Goal: Feedback & Contribution: Leave review/rating

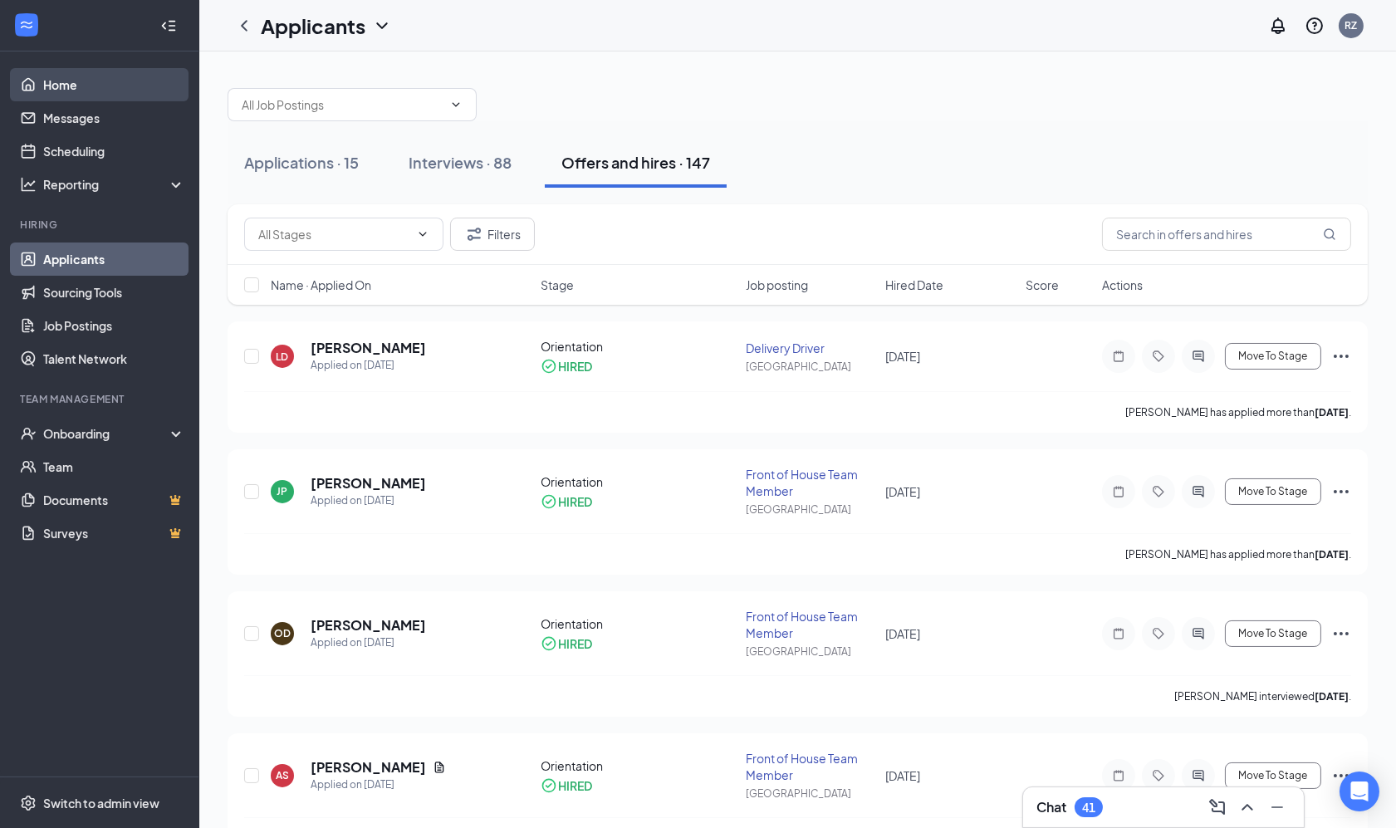
click at [55, 70] on link "Home" at bounding box center [114, 84] width 142 height 33
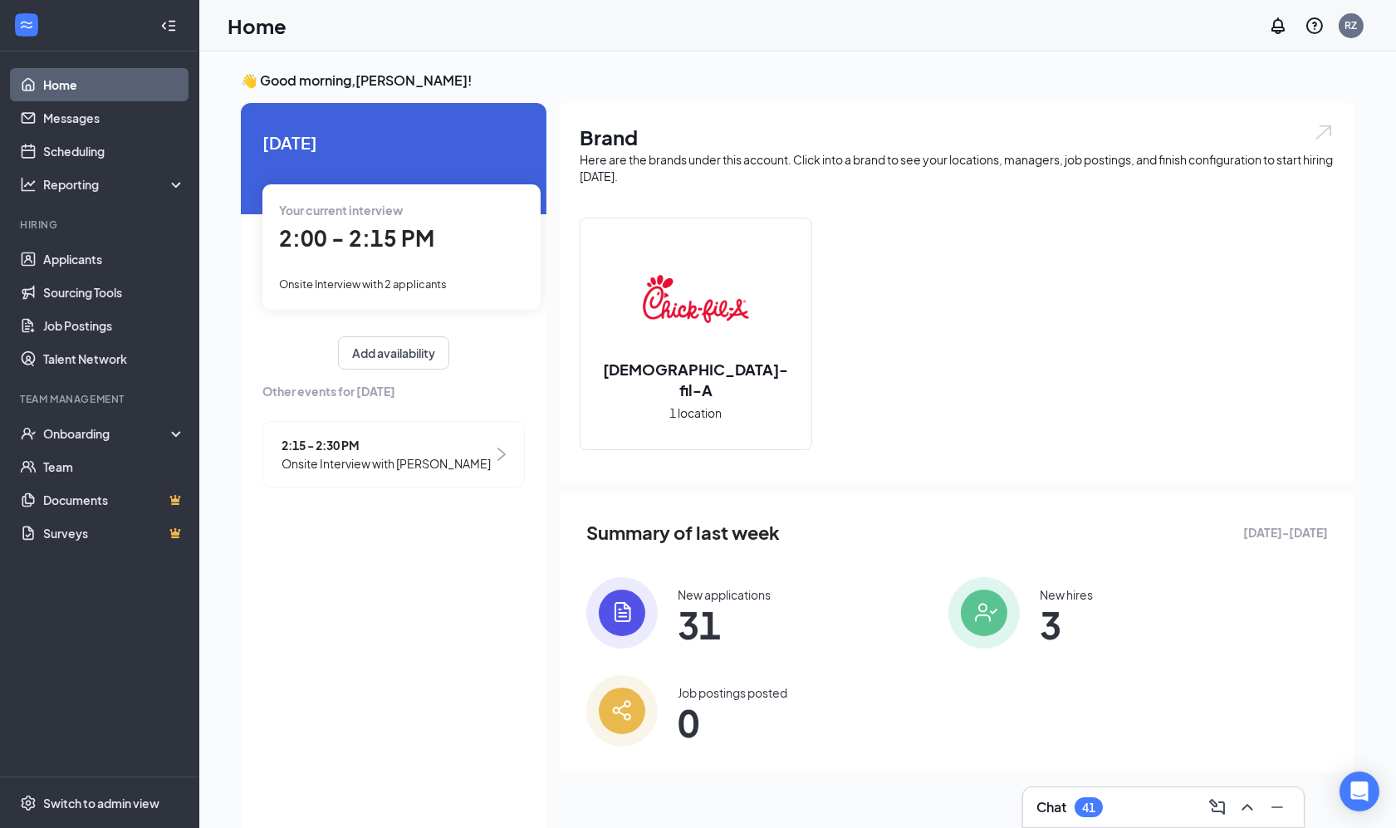
click at [332, 232] on span "2:00 - 2:15 PM" at bounding box center [356, 237] width 155 height 27
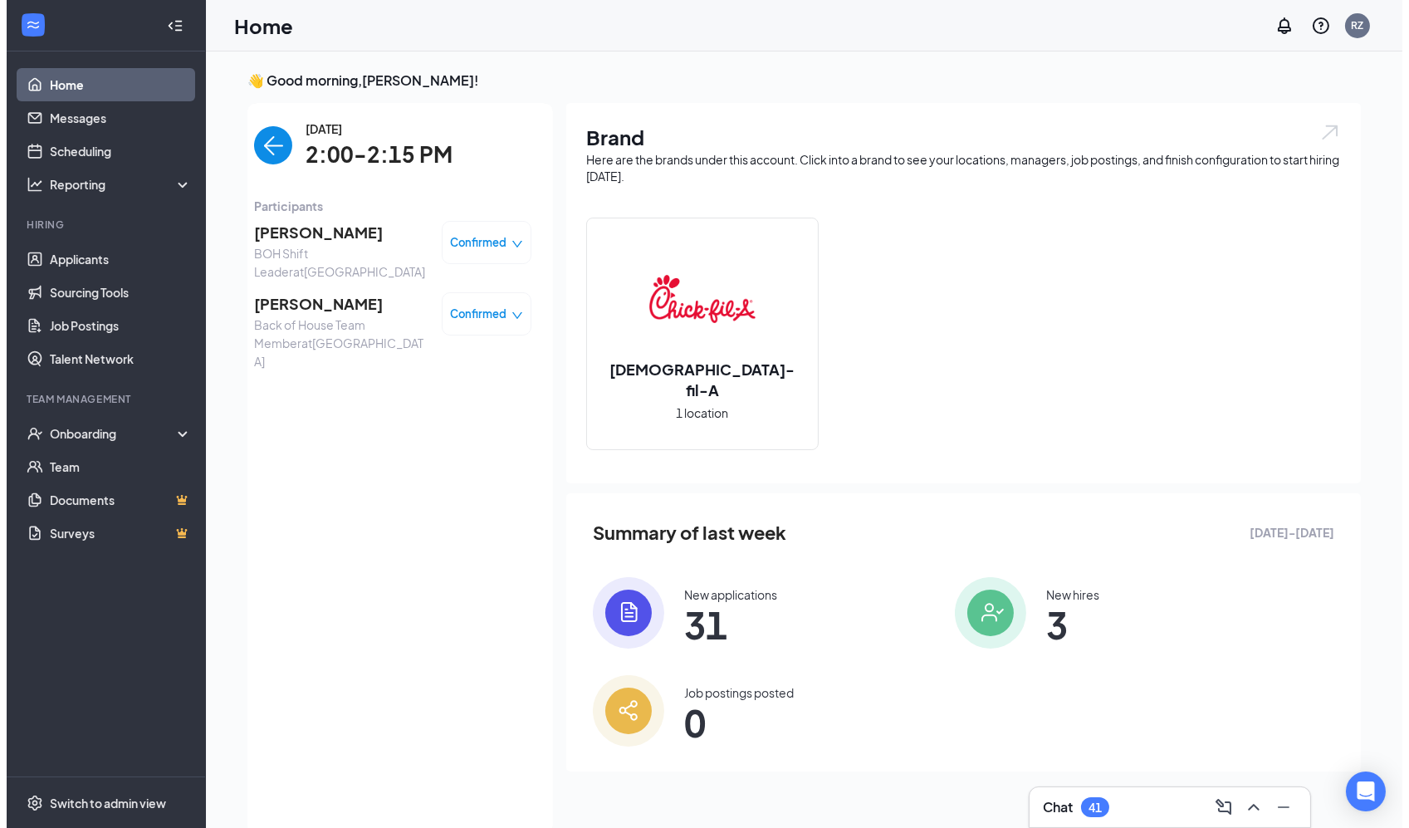
scroll to position [6, 0]
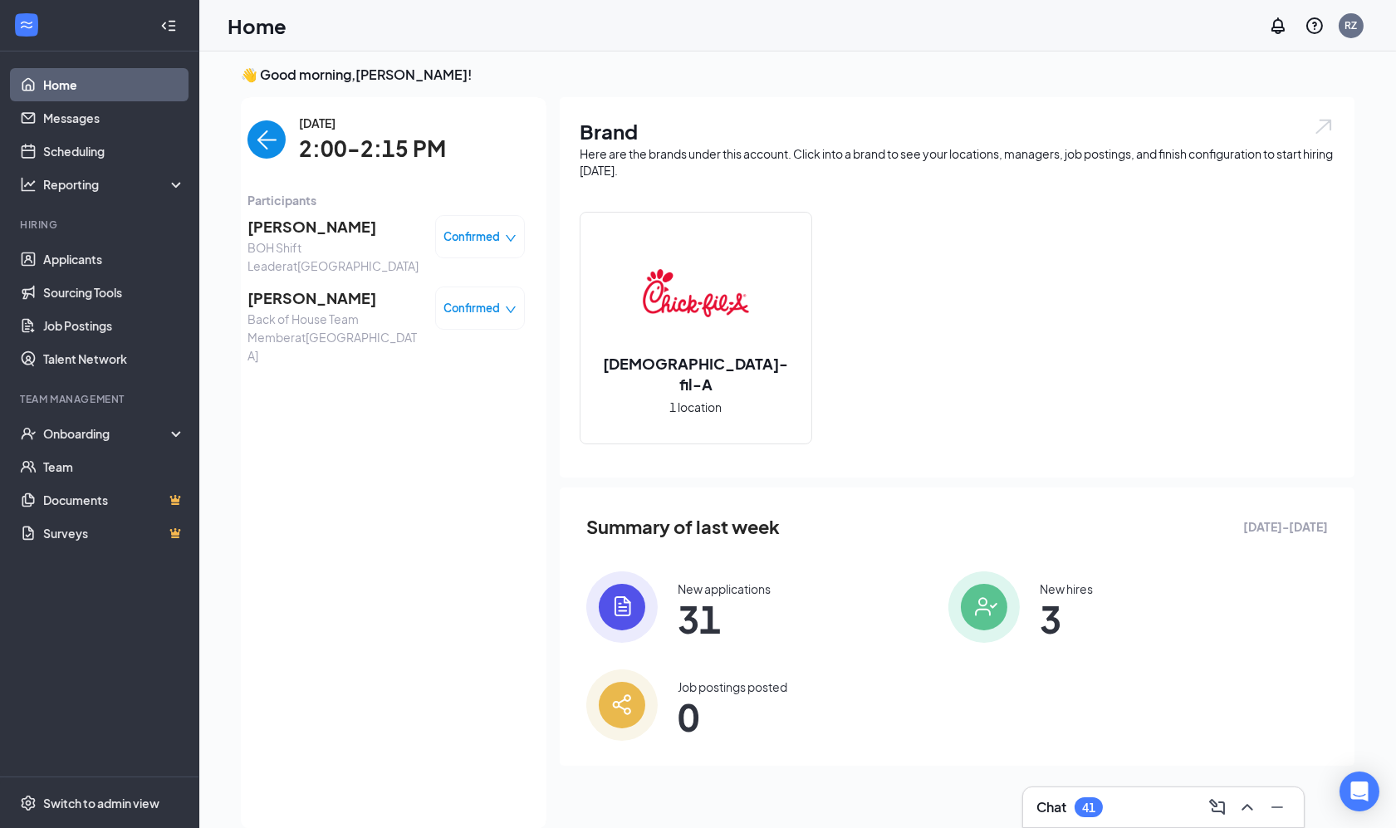
click at [336, 232] on span "[PERSON_NAME]" at bounding box center [334, 226] width 174 height 23
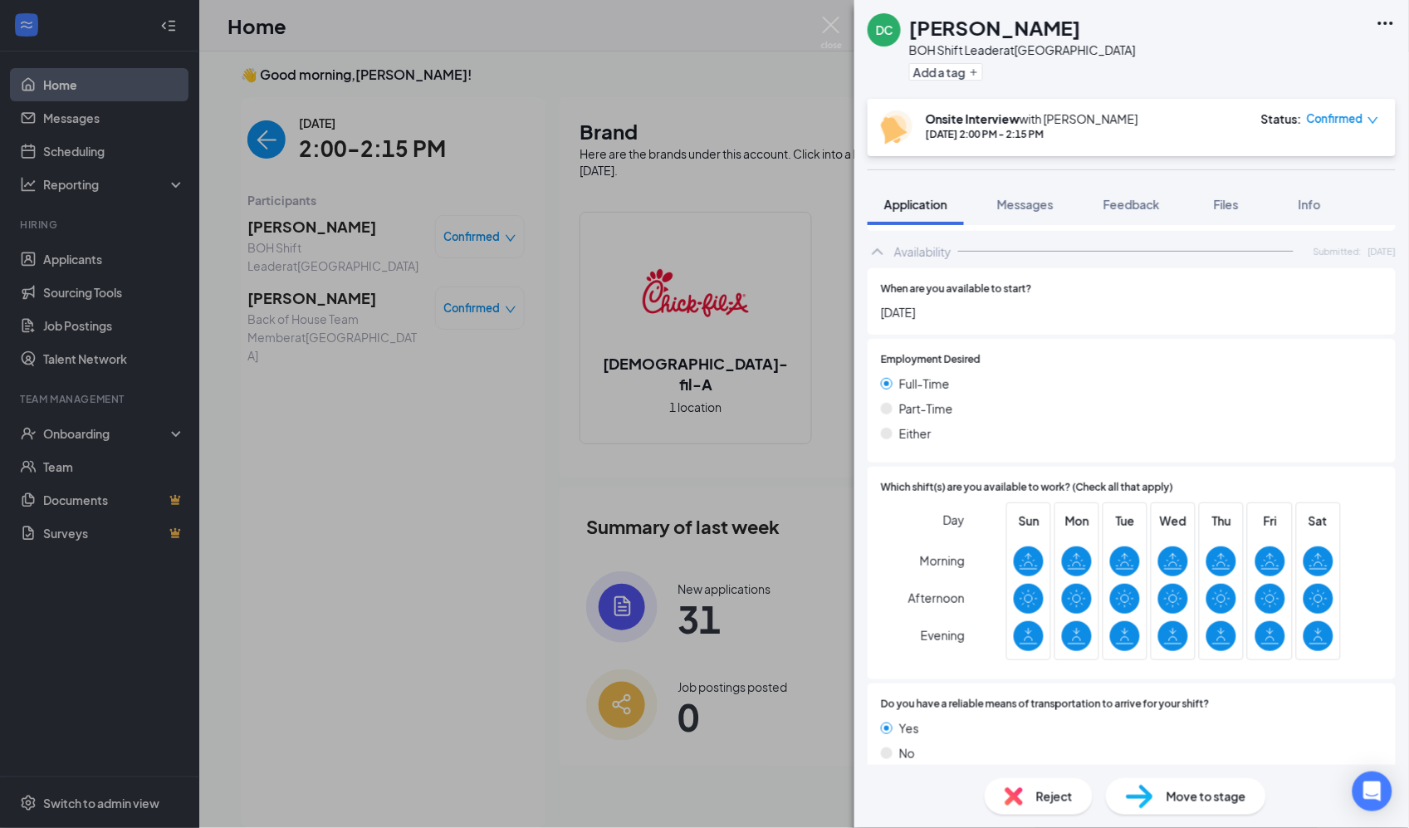
scroll to position [847, 0]
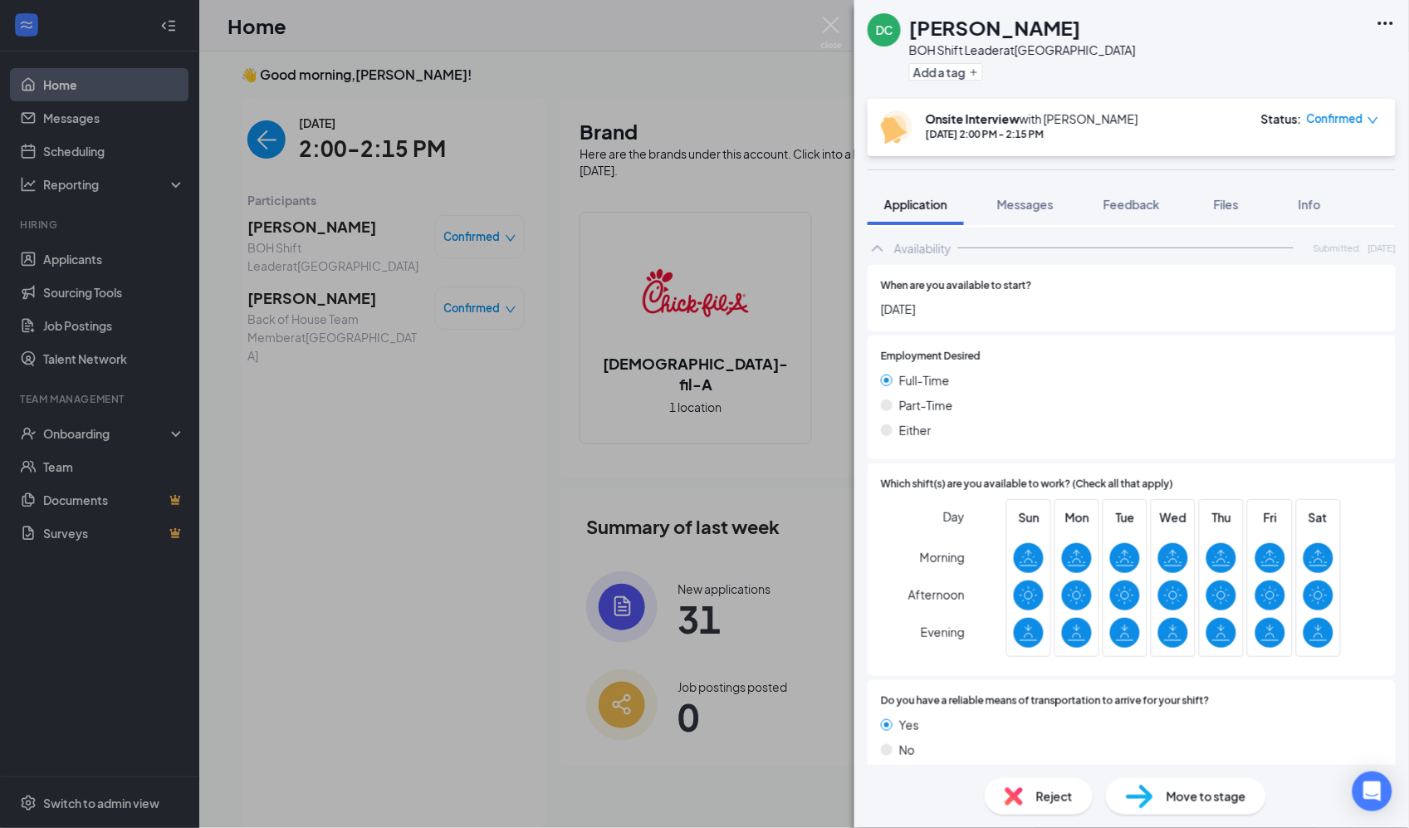
click at [795, 474] on div "DC [PERSON_NAME] BOH Shift Leader at [GEOGRAPHIC_DATA] Add a tag Onsite Intervi…" at bounding box center [704, 414] width 1409 height 828
click at [673, 75] on div "DC [PERSON_NAME] BOH Shift Leader at [GEOGRAPHIC_DATA] Add a tag Onsite Intervi…" at bounding box center [704, 414] width 1409 height 828
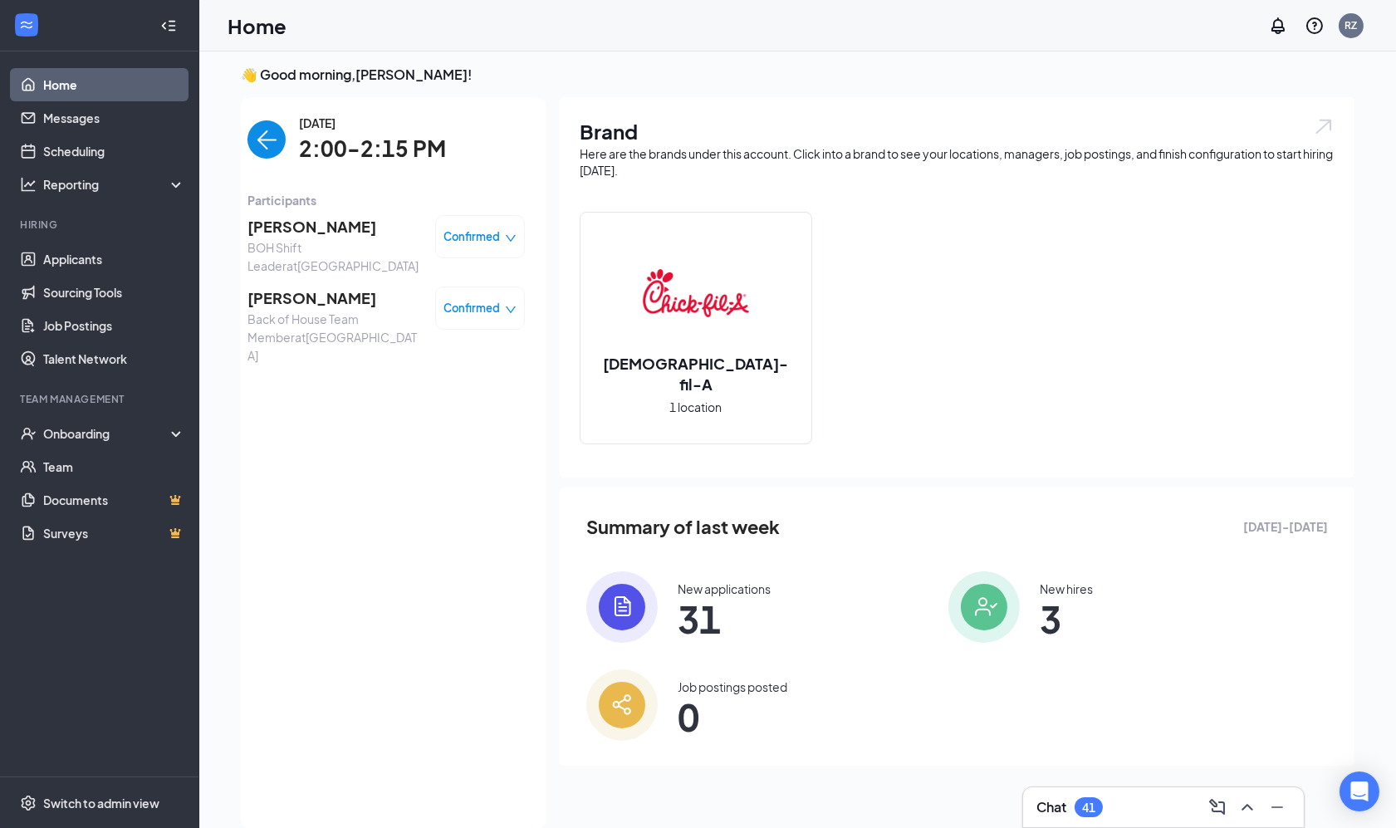
click at [342, 230] on span "[PERSON_NAME]" at bounding box center [334, 226] width 174 height 23
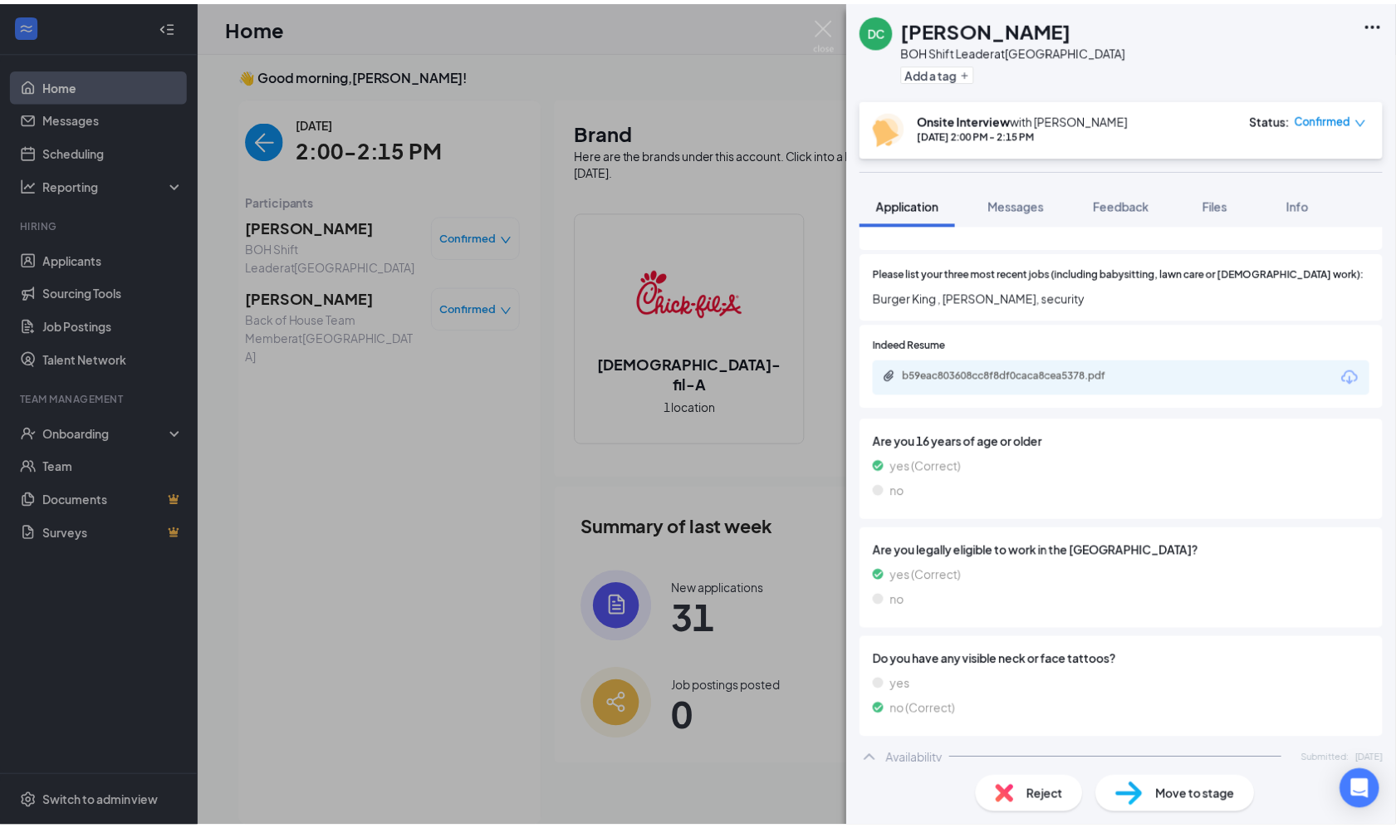
scroll to position [344, 0]
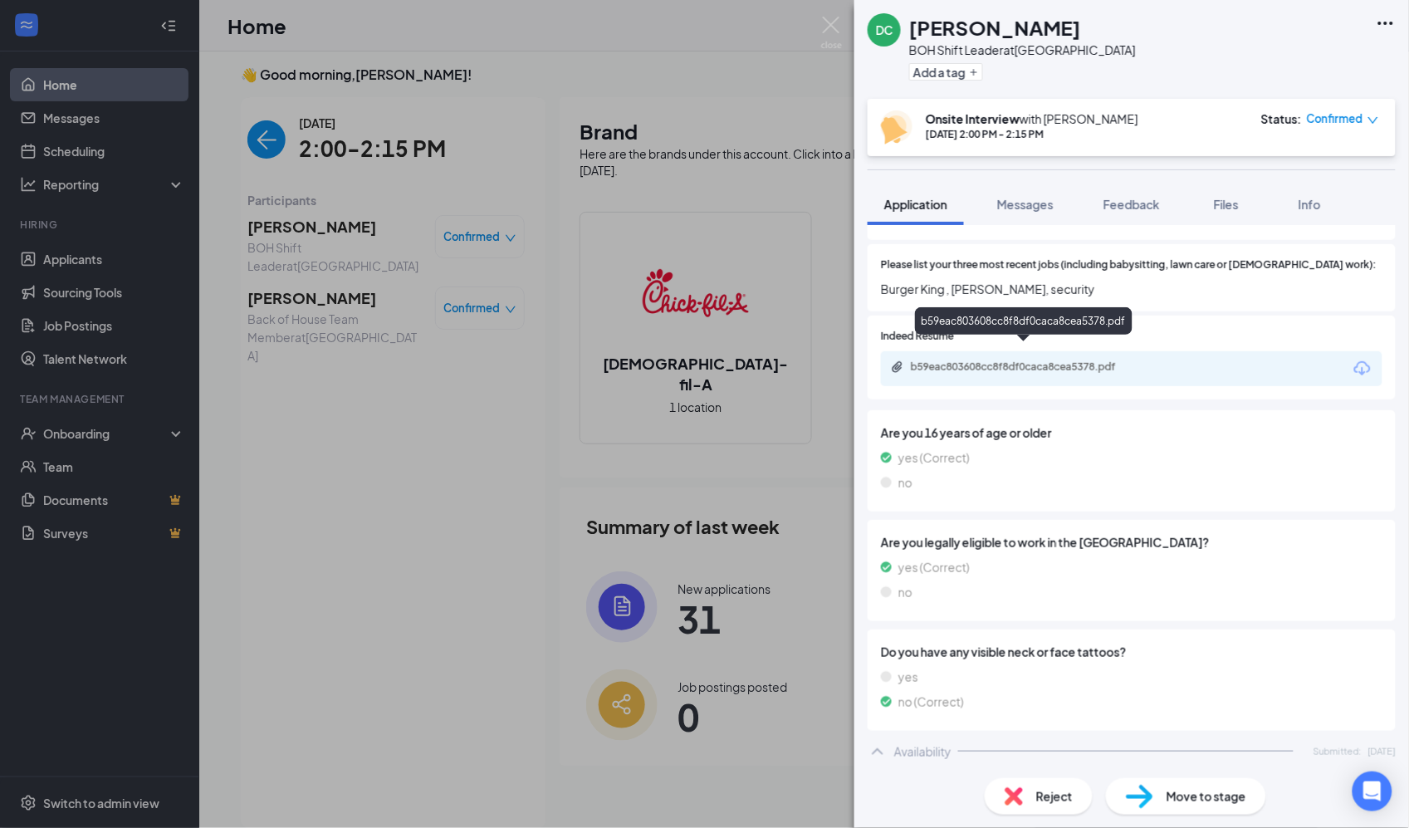
click at [1093, 360] on div "b59eac803608cc8f8df0caca8cea5378.pdf" at bounding box center [1025, 368] width 269 height 16
click at [776, 65] on div "DC [PERSON_NAME] BOH Shift Leader at [GEOGRAPHIC_DATA] Add a tag Onsite Intervi…" at bounding box center [704, 414] width 1409 height 828
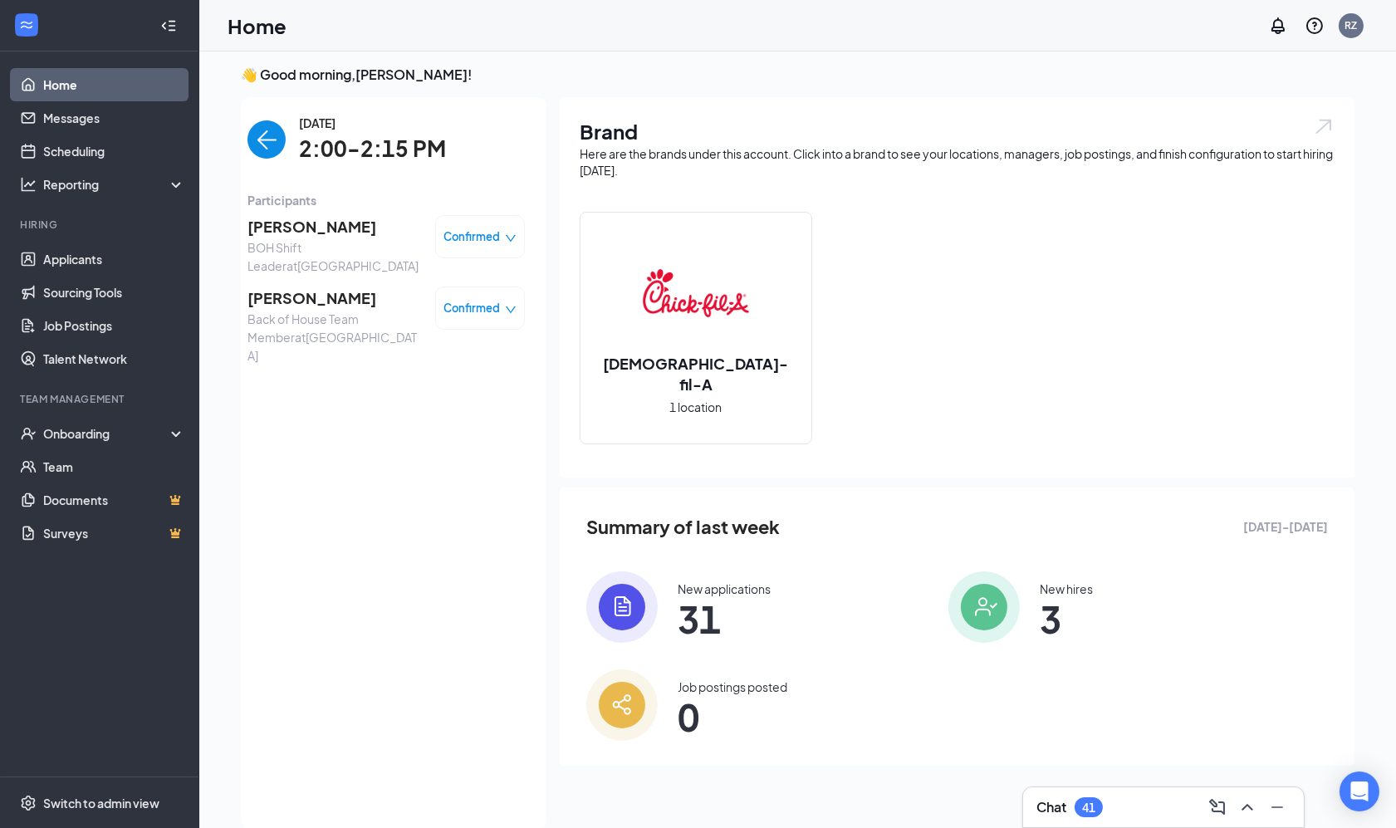
click at [360, 226] on span "[PERSON_NAME]" at bounding box center [334, 226] width 174 height 23
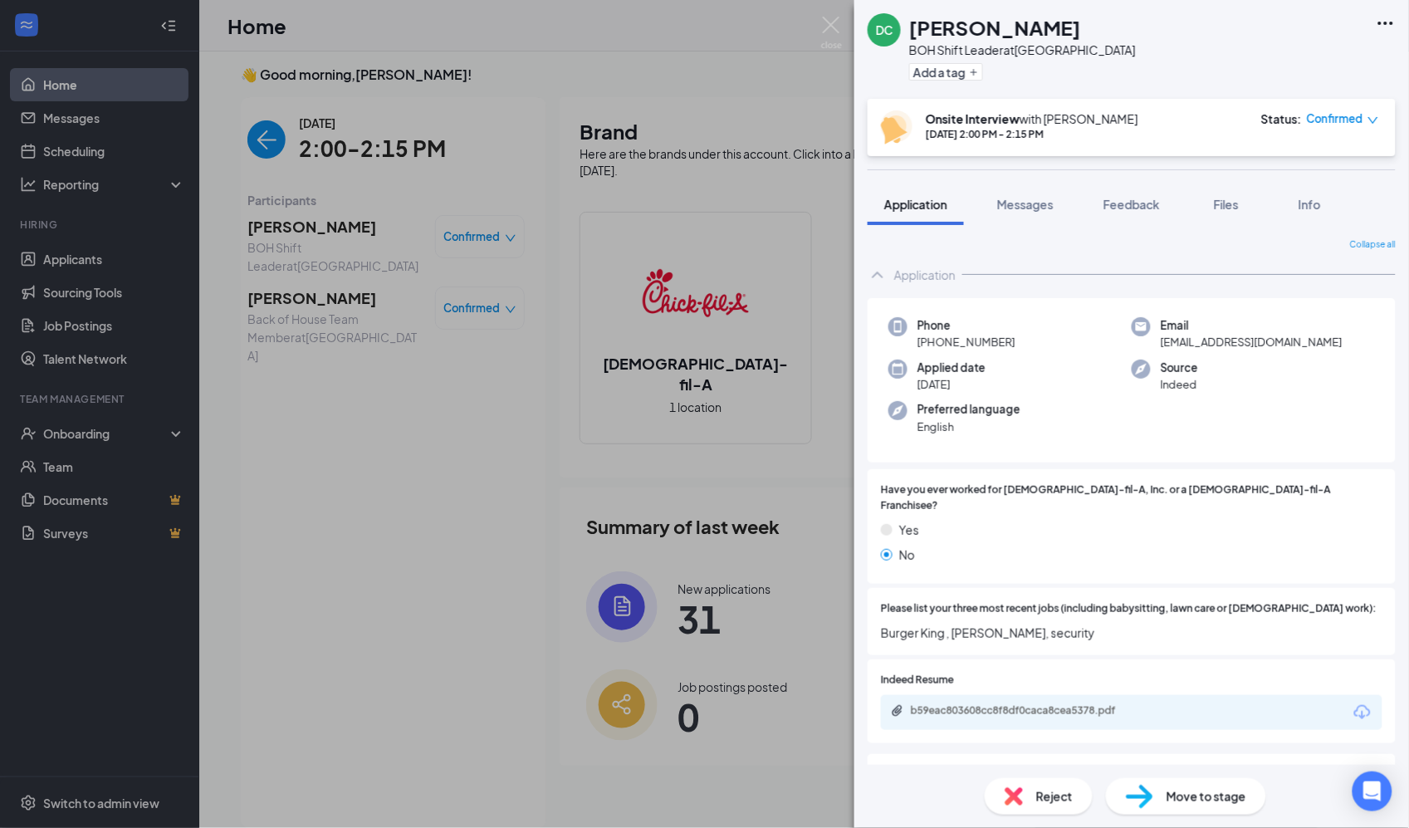
click at [360, 226] on div "DC [PERSON_NAME] BOH Shift Leader at [GEOGRAPHIC_DATA] Add a tag Onsite Intervi…" at bounding box center [704, 414] width 1409 height 828
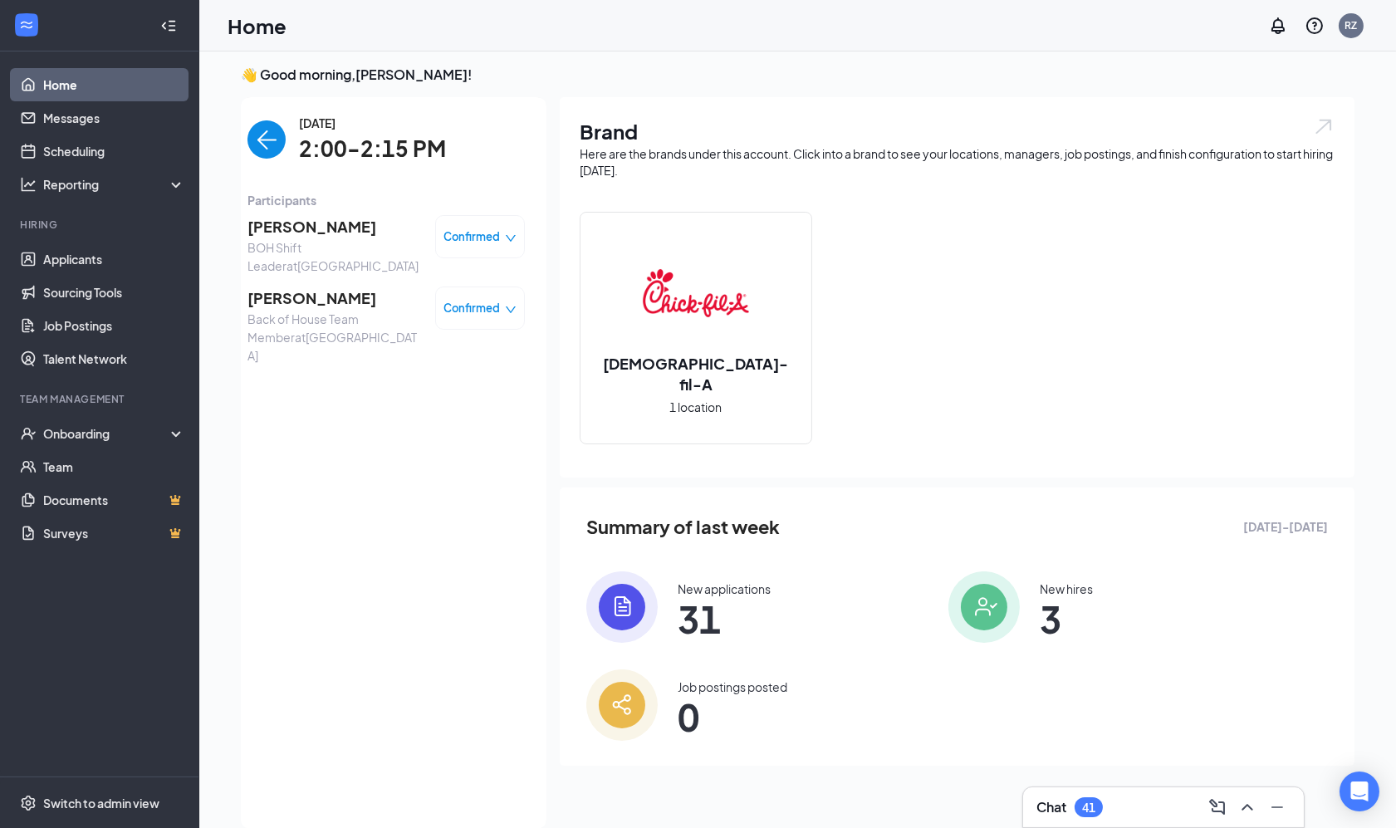
click at [69, 84] on link "Home" at bounding box center [114, 84] width 142 height 33
click at [68, 257] on link "Applicants" at bounding box center [114, 258] width 142 height 33
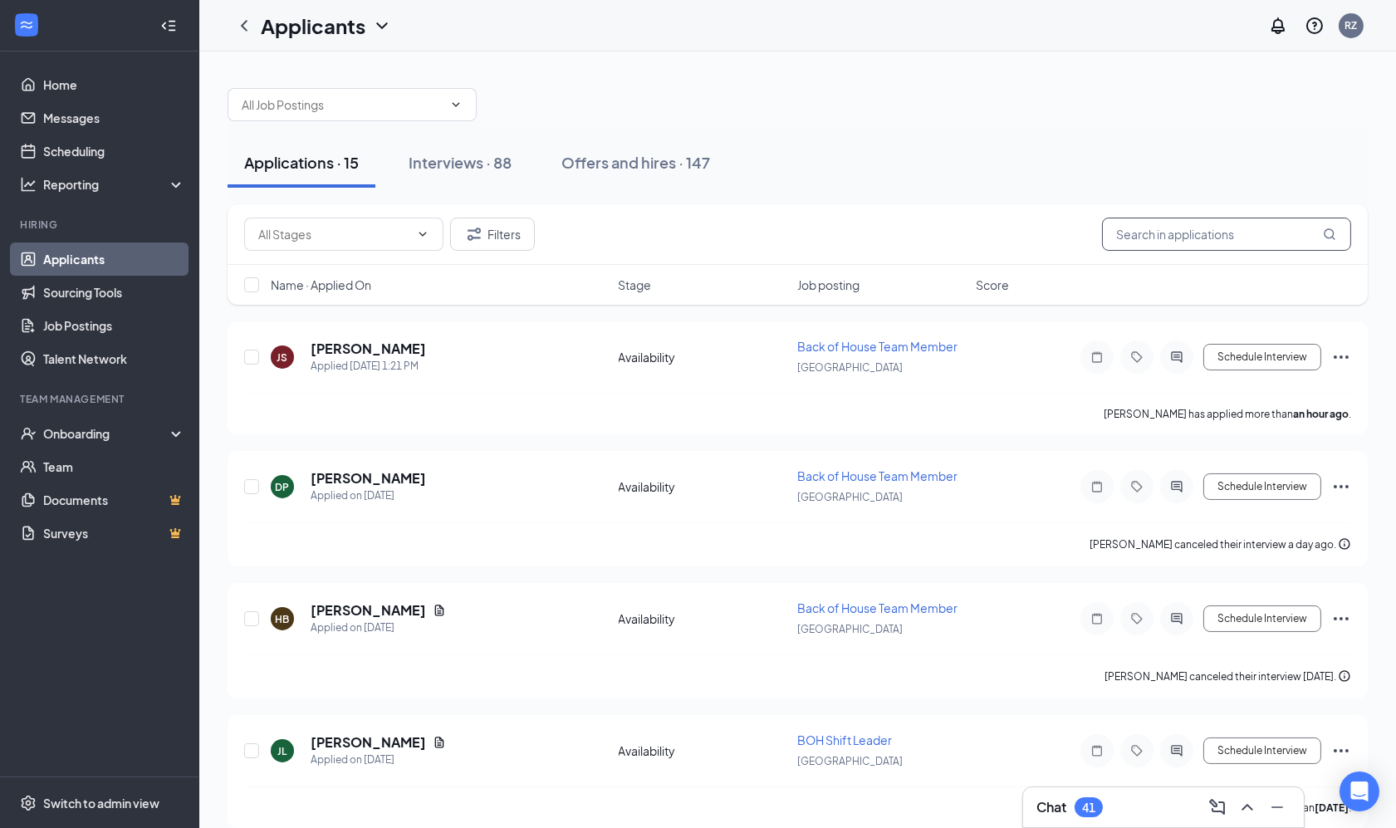
click at [1165, 231] on input "text" at bounding box center [1226, 234] width 249 height 33
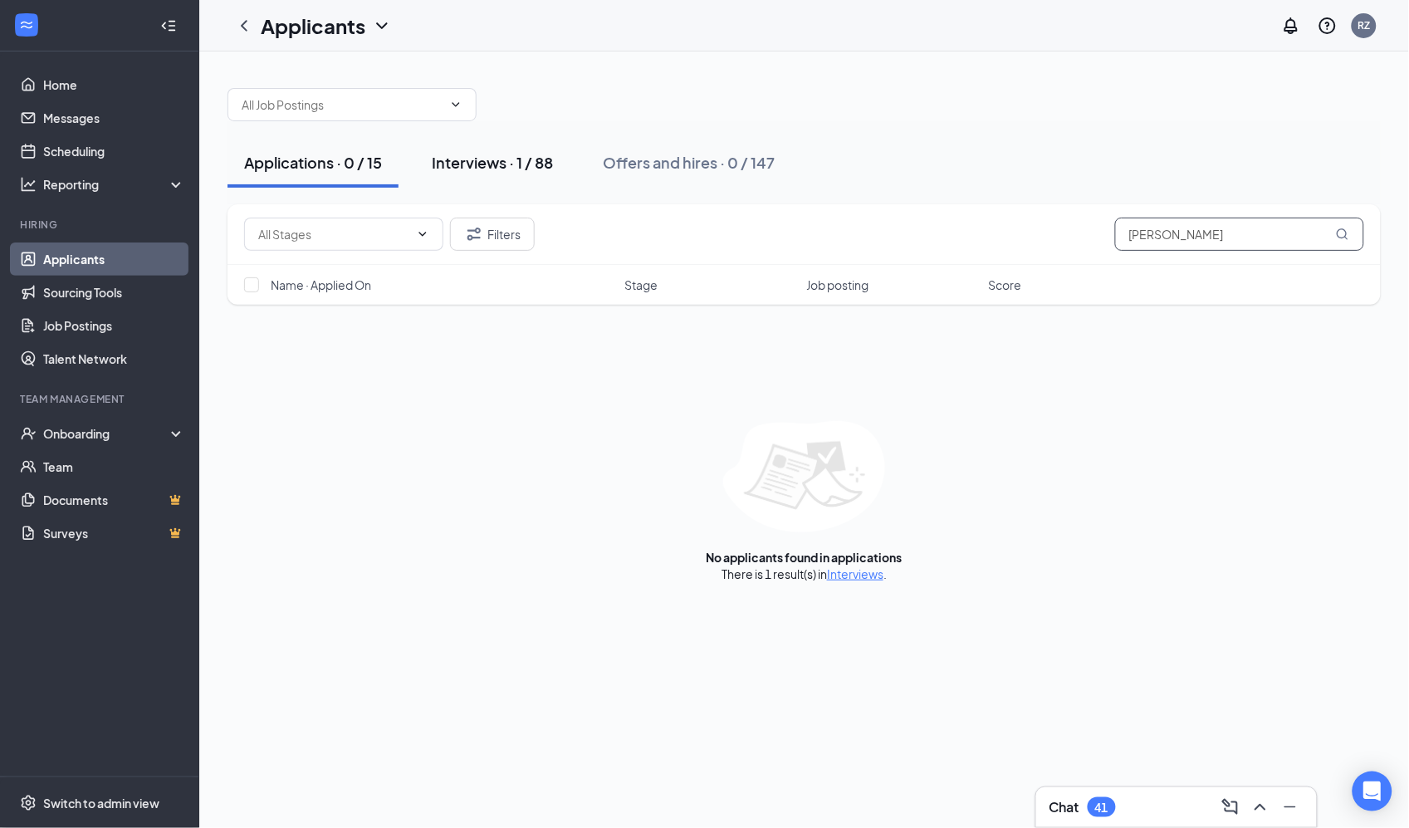
type input "[PERSON_NAME]"
click at [467, 156] on div "Interviews · 1 / 88" at bounding box center [492, 162] width 121 height 21
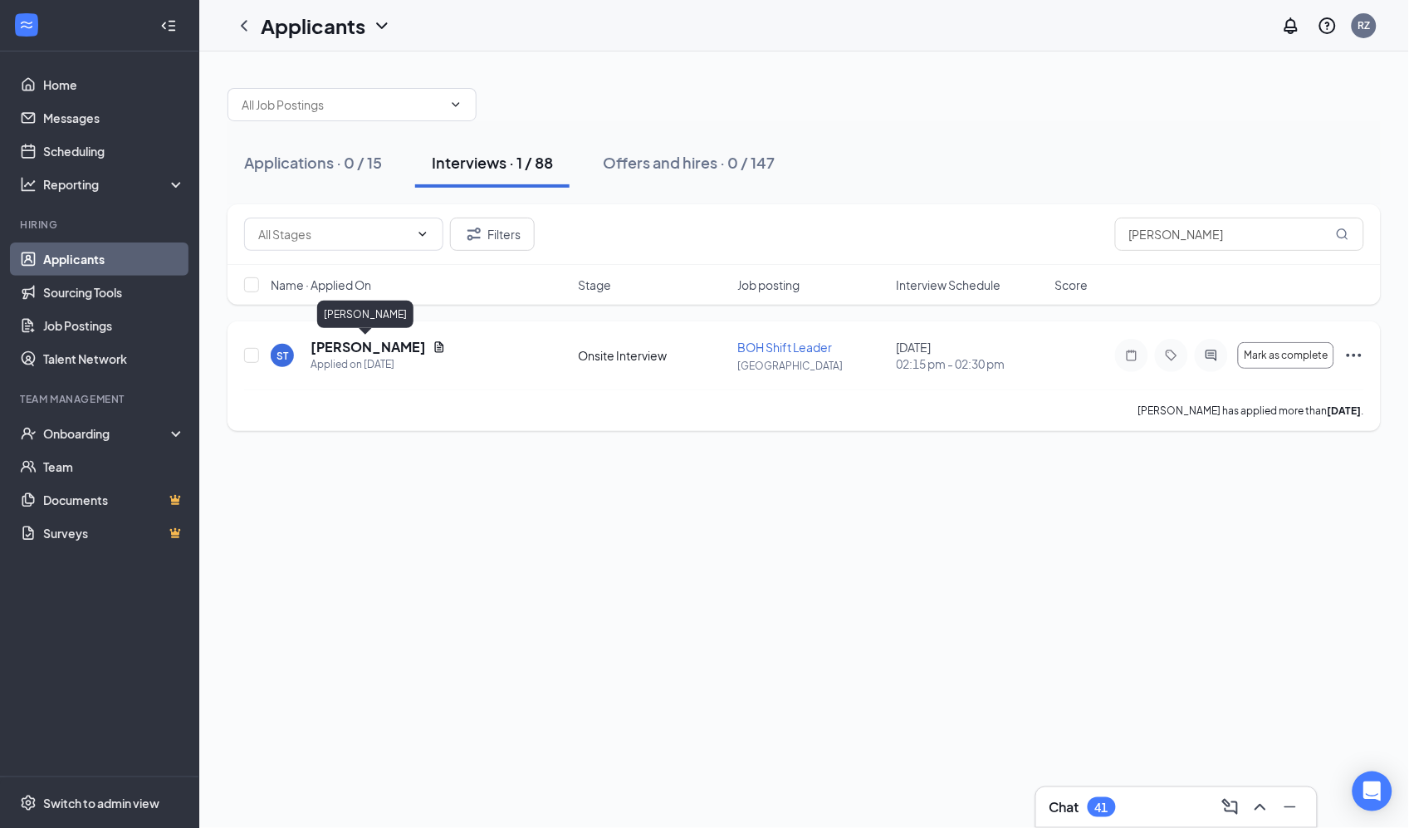
click at [389, 344] on h5 "[PERSON_NAME]" at bounding box center [368, 347] width 115 height 18
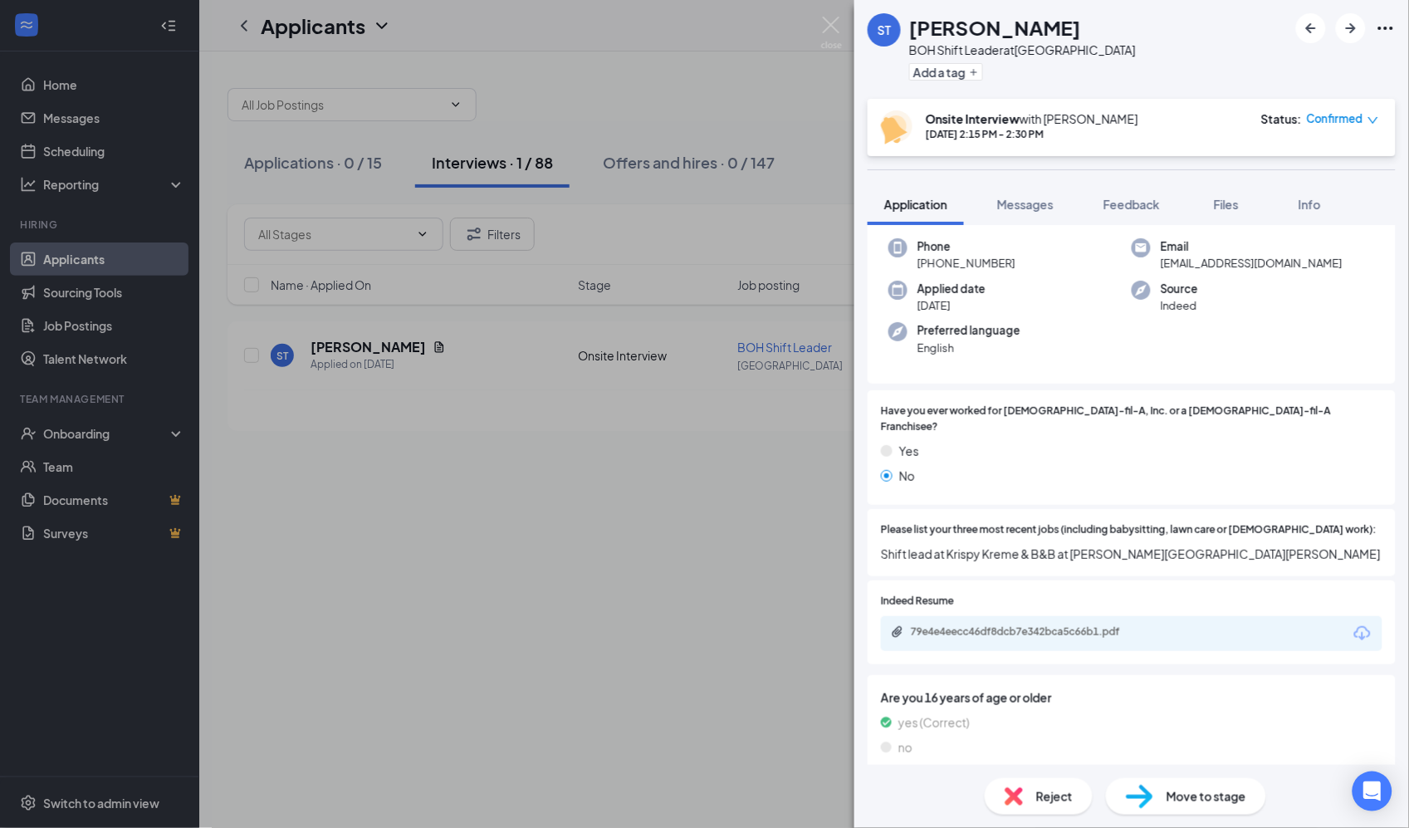
scroll to position [83, 0]
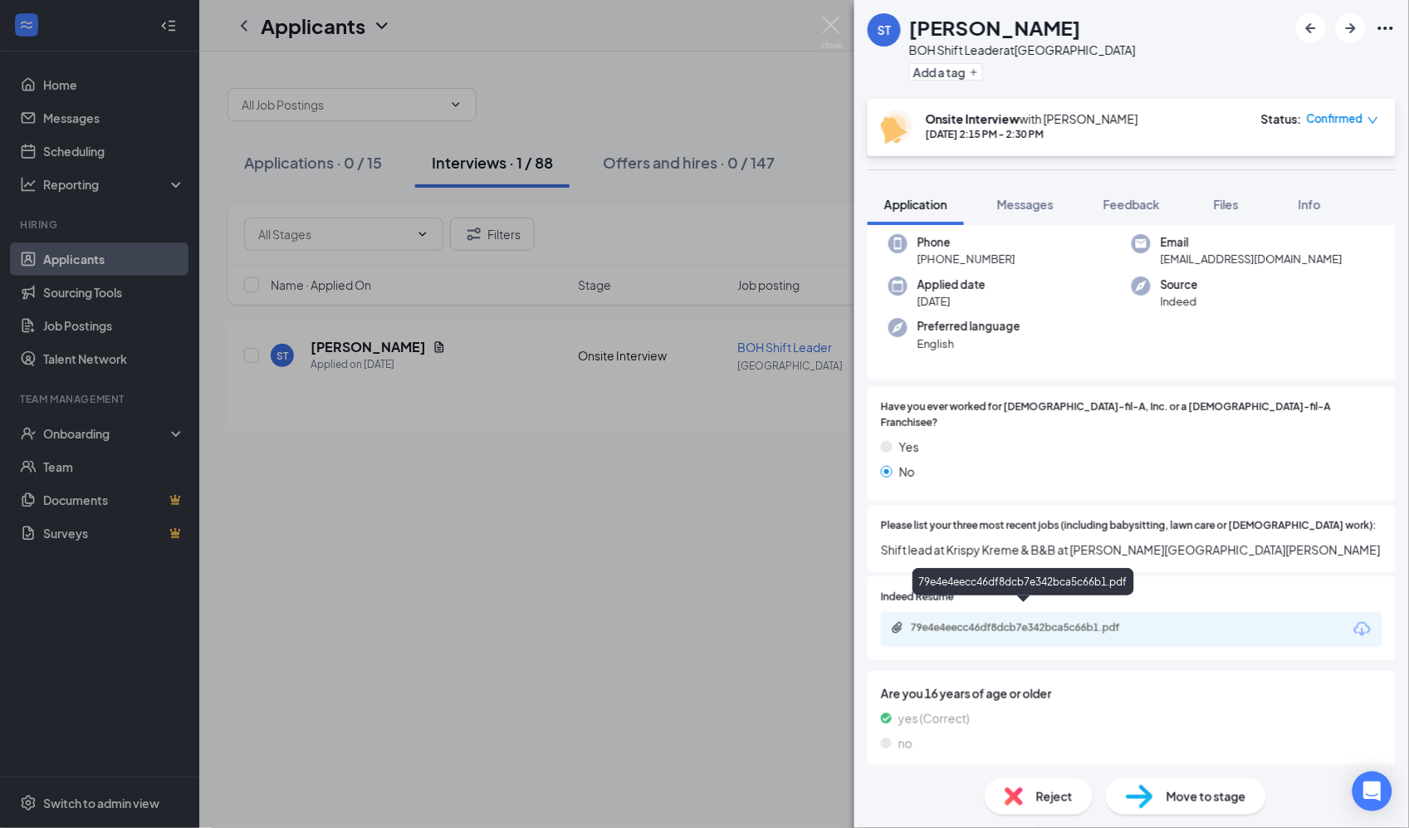
click at [1065, 621] on div "79e4e4eecc46df8dcb7e342bca5c66b1.pdf" at bounding box center [1027, 627] width 232 height 13
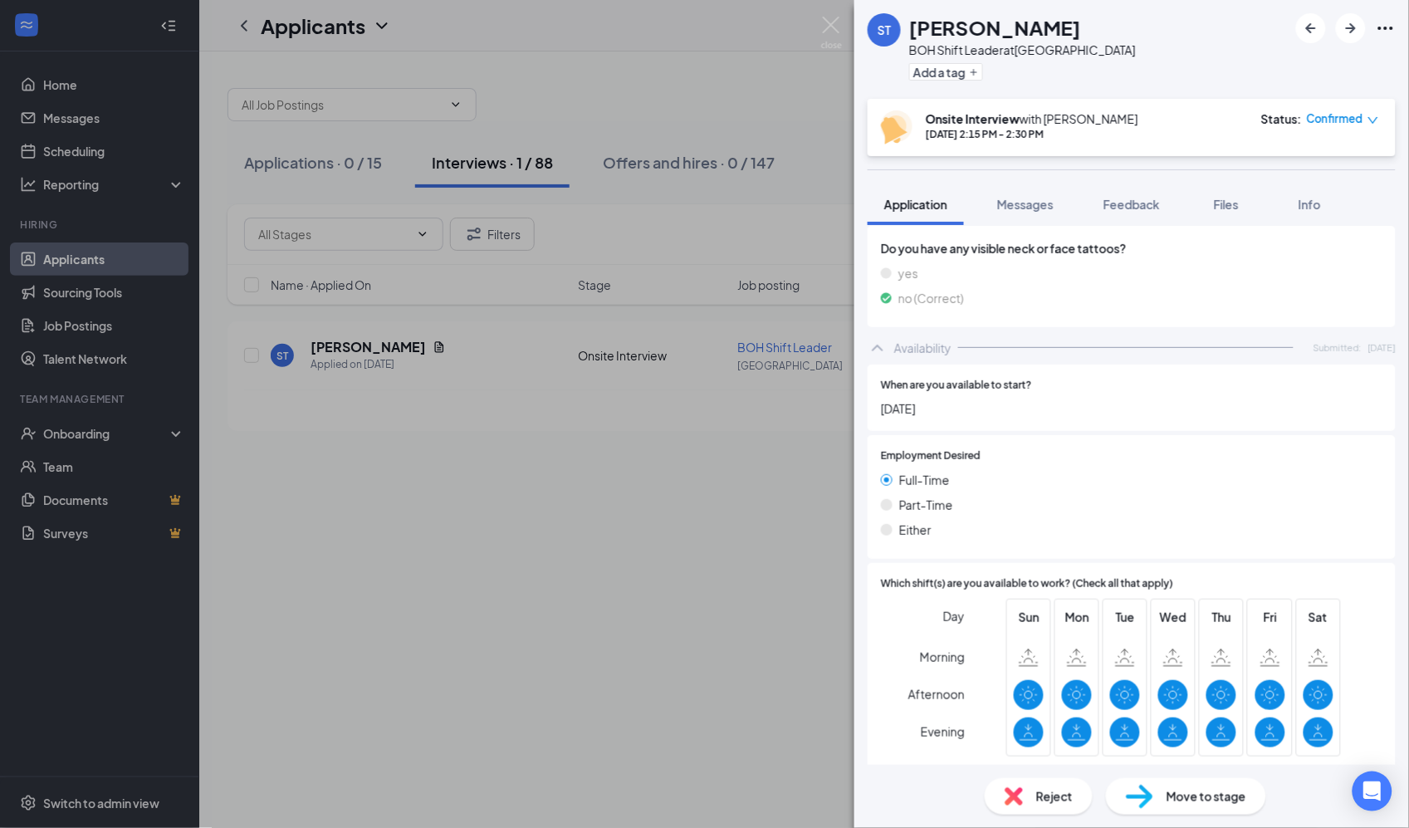
scroll to position [847, 0]
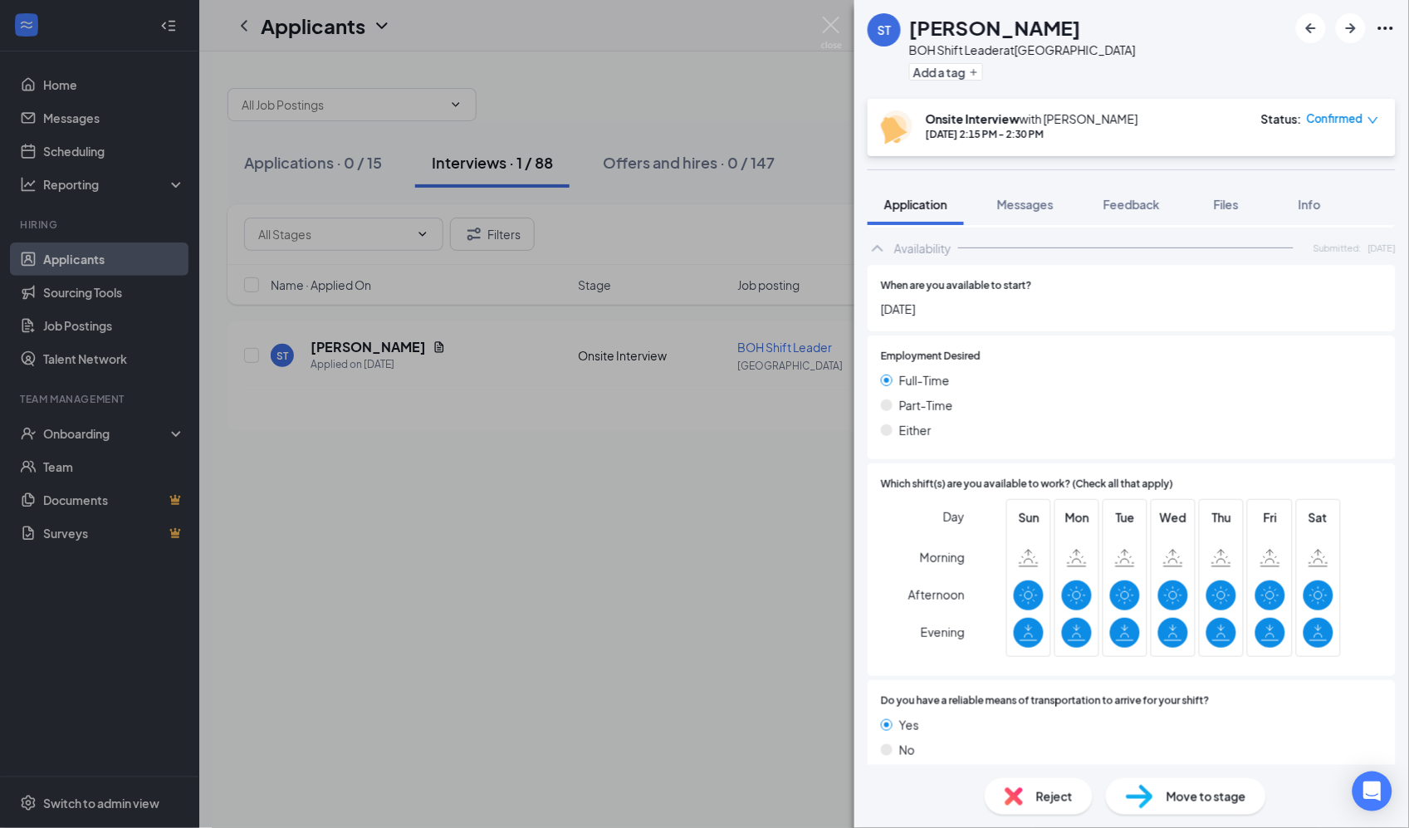
click at [1048, 349] on div at bounding box center [1182, 357] width 402 height 16
click at [1302, 438] on div "Employment Desired [DEMOGRAPHIC_DATA] [DEMOGRAPHIC_DATA] Either" at bounding box center [1132, 397] width 528 height 124
click at [1144, 200] on span "Feedback" at bounding box center [1132, 204] width 56 height 15
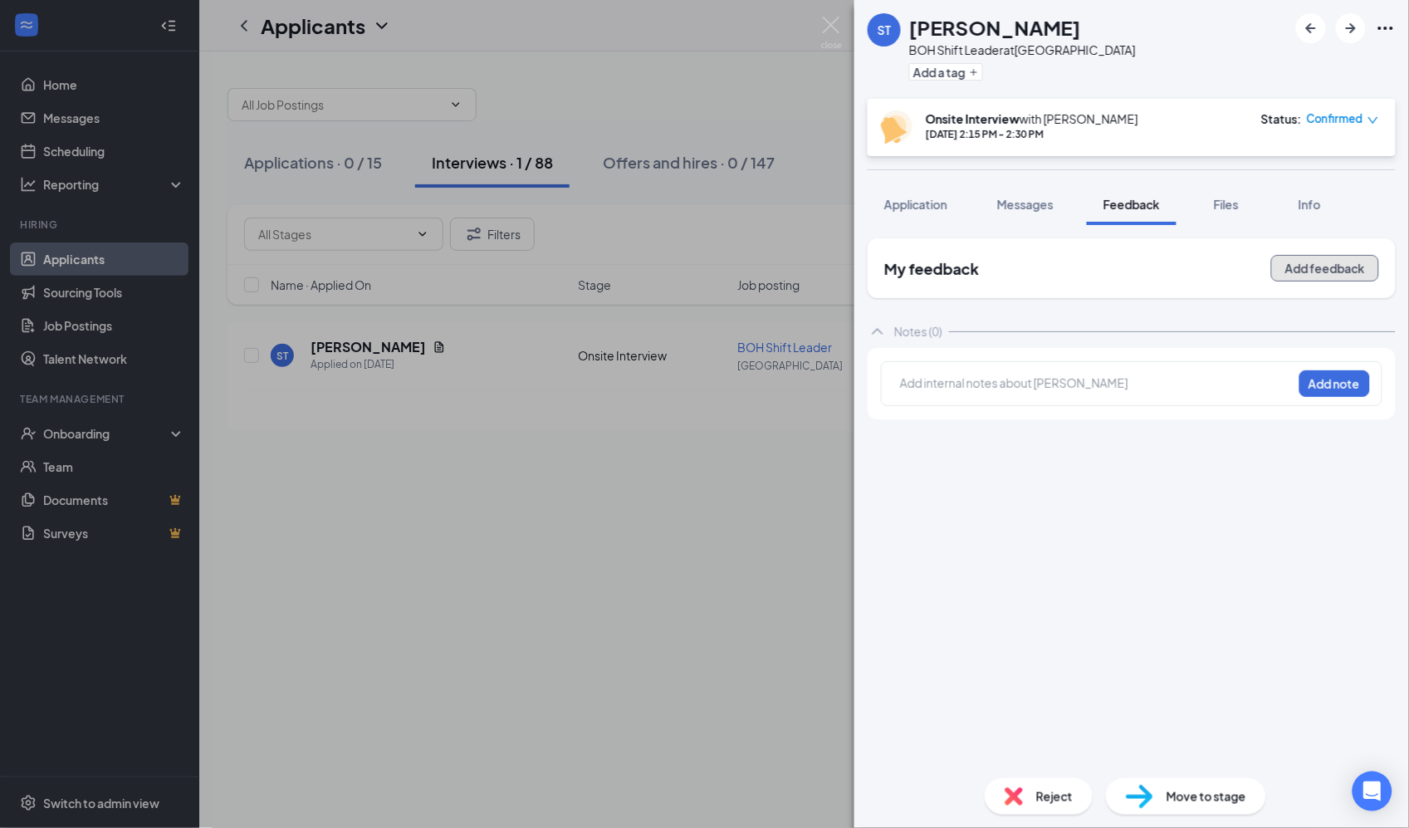
click at [1324, 260] on button "Add feedback" at bounding box center [1325, 268] width 108 height 27
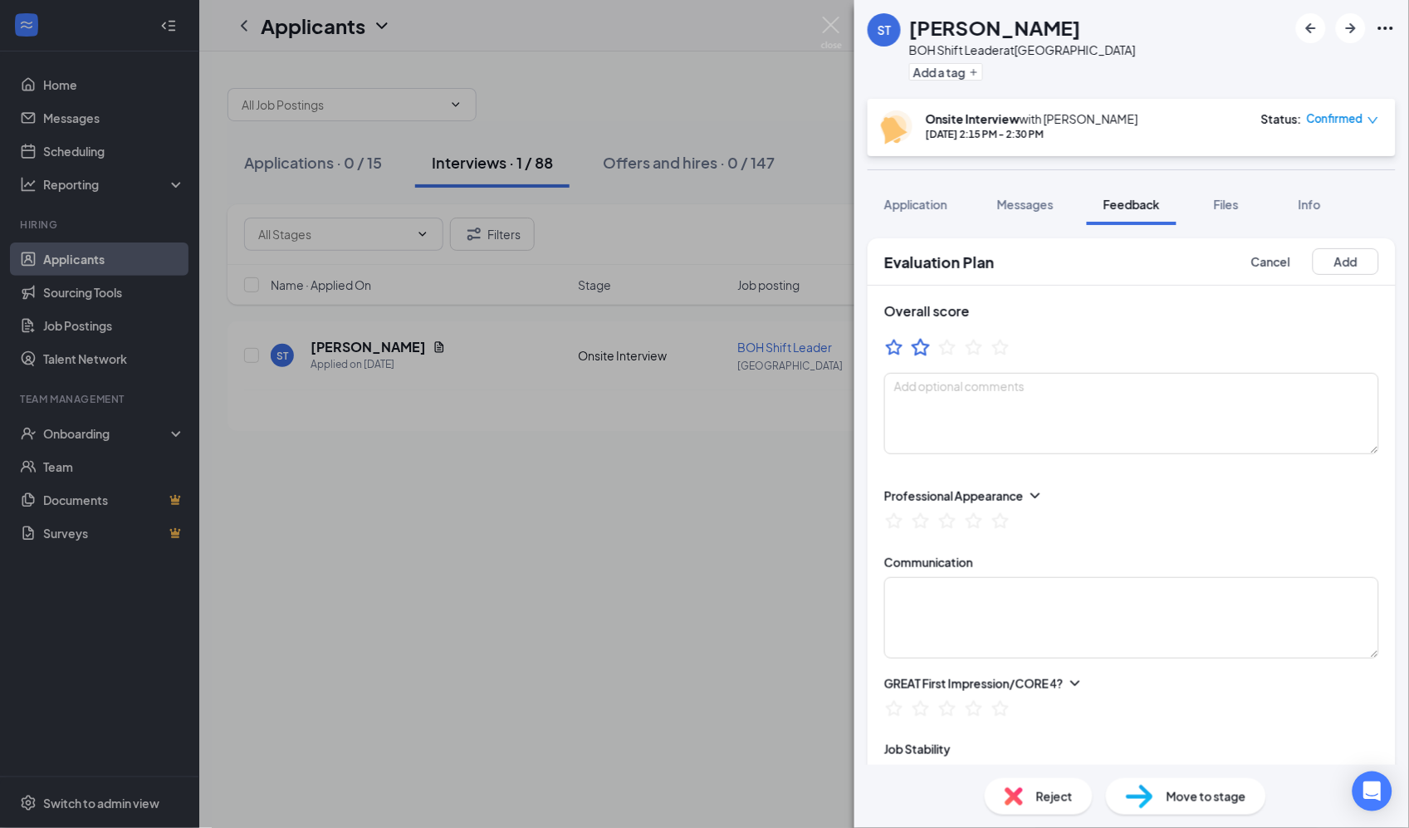
click at [923, 350] on icon "StarBorder" at bounding box center [921, 347] width 22 height 22
click at [927, 416] on textarea at bounding box center [1131, 413] width 495 height 81
click at [999, 386] on textarea "not a good fit,,..." at bounding box center [1131, 413] width 495 height 81
type textarea "not a good fit,,.."
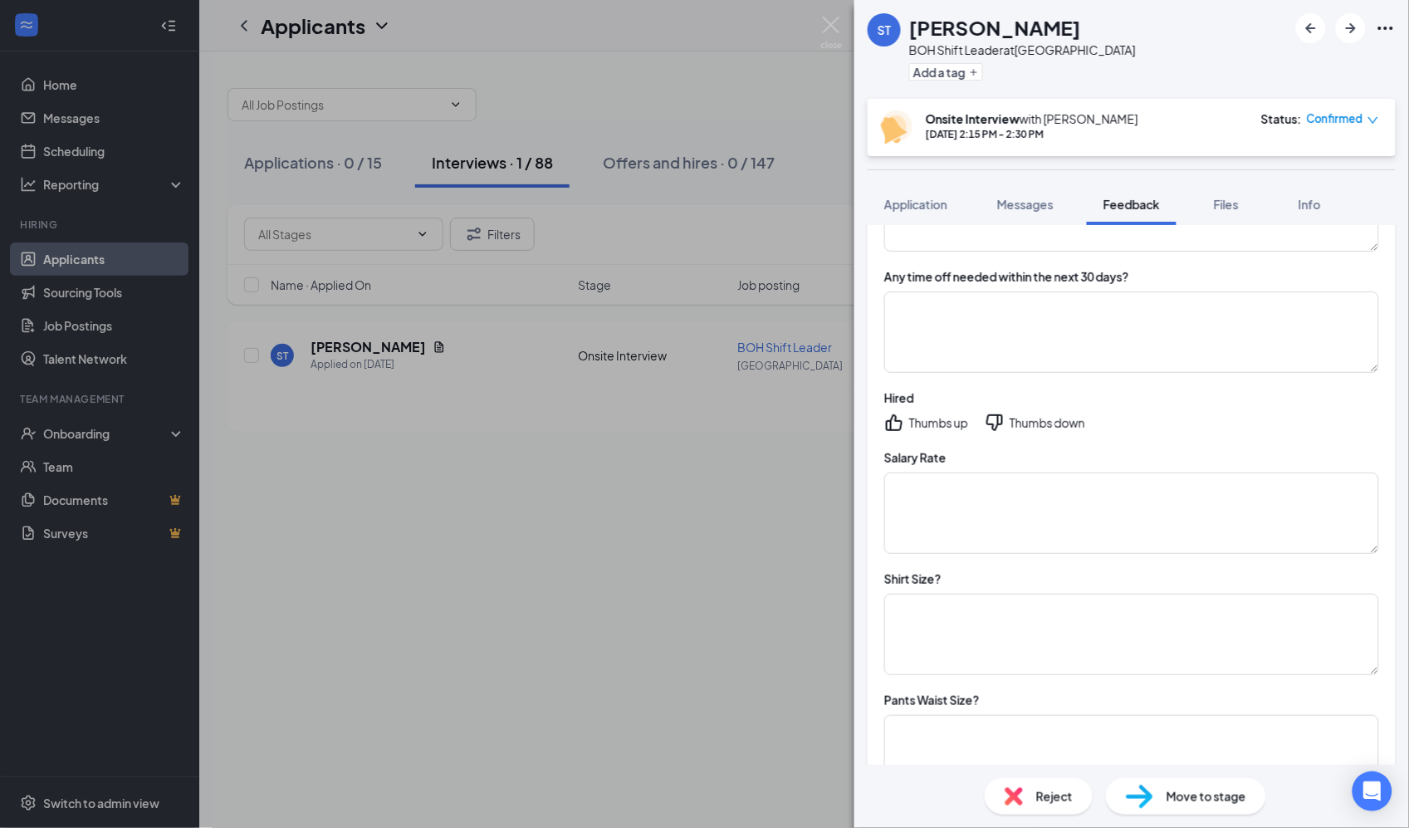
scroll to position [1216, 0]
click at [998, 416] on icon "ThumbsDown" at bounding box center [995, 418] width 20 height 20
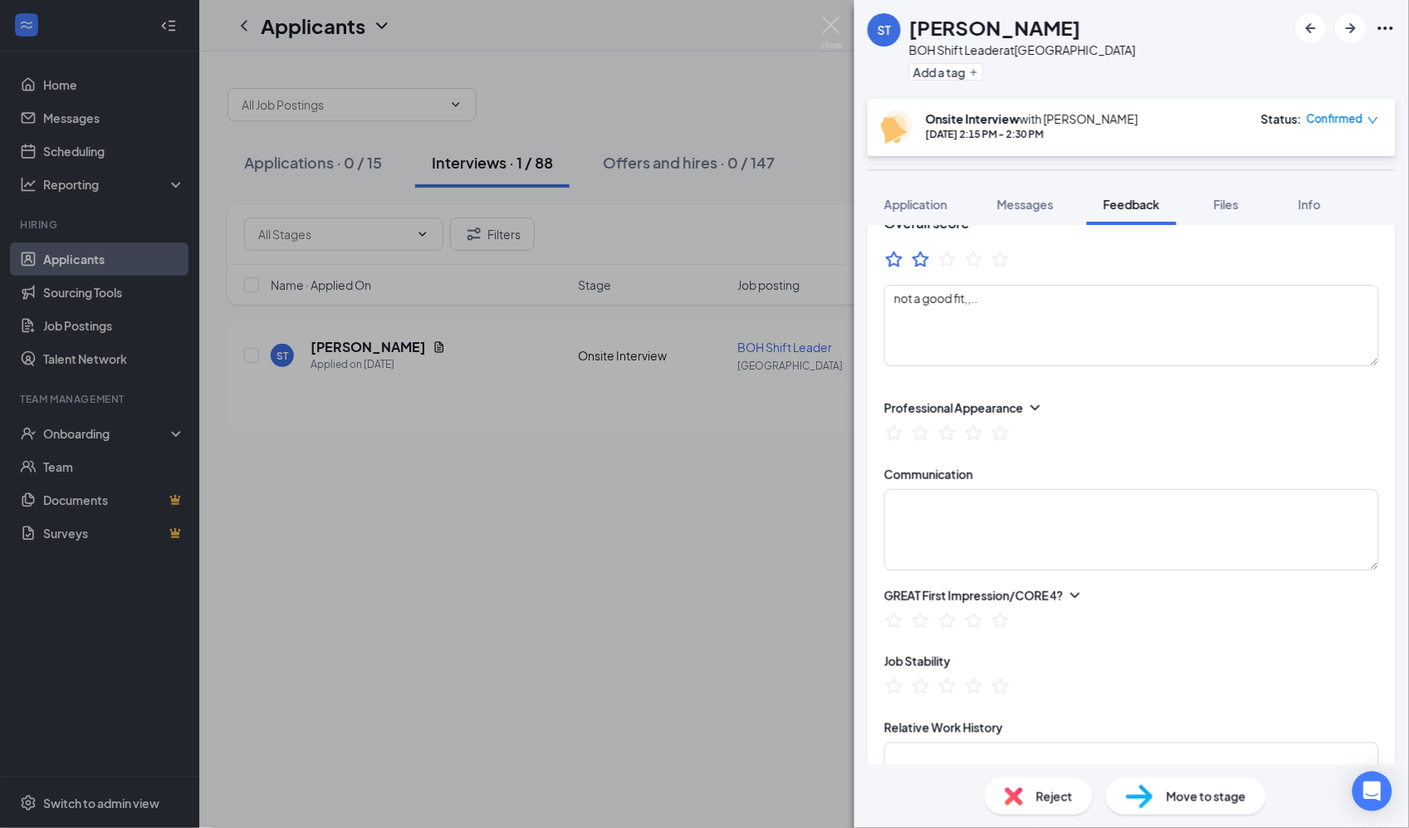
scroll to position [85, 0]
click at [1383, 320] on div "Evaluation Plan Cancel Add Overall score not a good fit,,.. Professional Appear…" at bounding box center [1131, 495] width 555 height 540
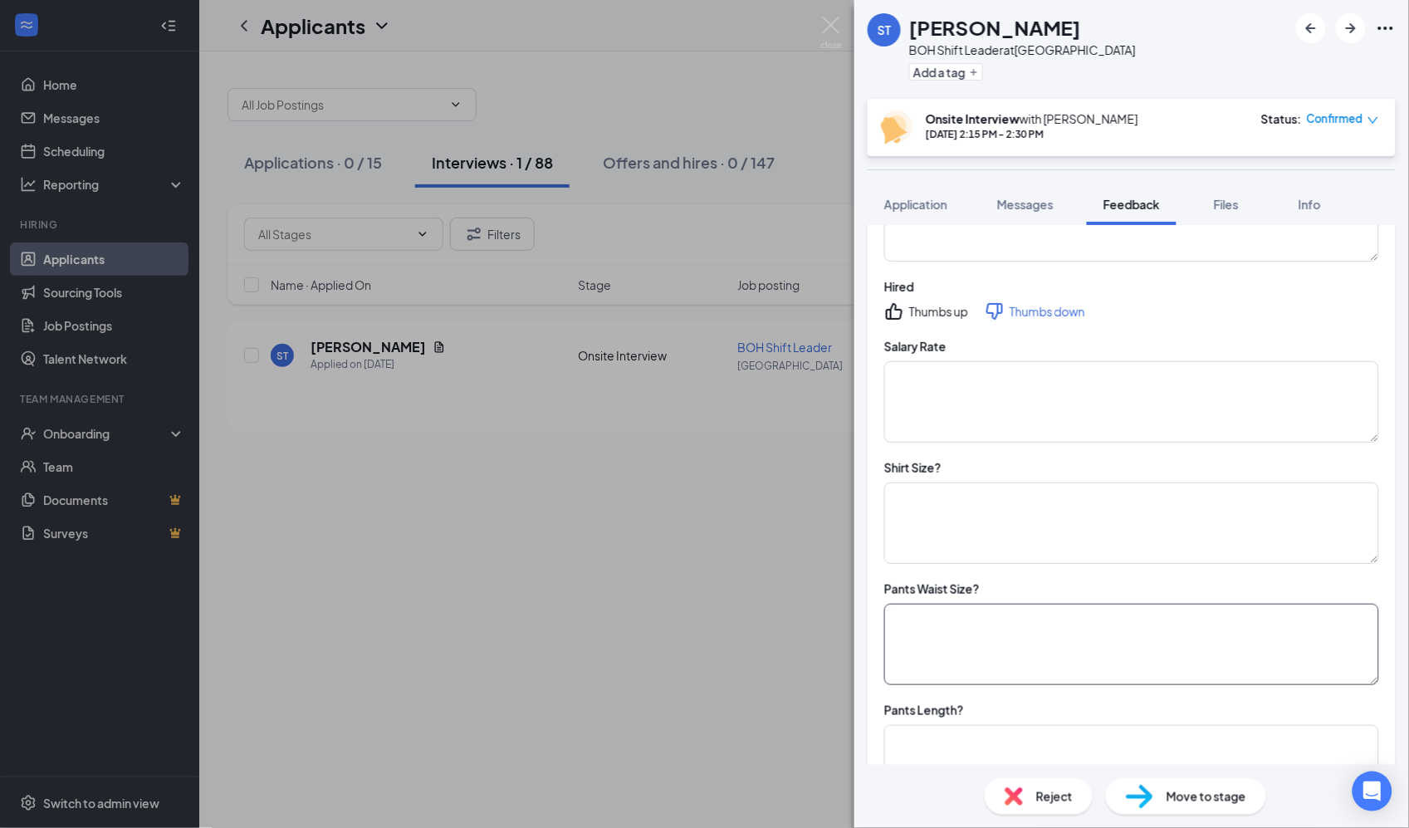
scroll to position [1330, 0]
click at [757, 60] on div "ST [PERSON_NAME] BOH Shift Leader at [GEOGRAPHIC_DATA] Add a tag Onsite Intervi…" at bounding box center [704, 414] width 1409 height 828
click at [526, 80] on div "ST [PERSON_NAME] BOH Shift Leader at [GEOGRAPHIC_DATA] Add a tag Onsite Intervi…" at bounding box center [704, 414] width 1409 height 828
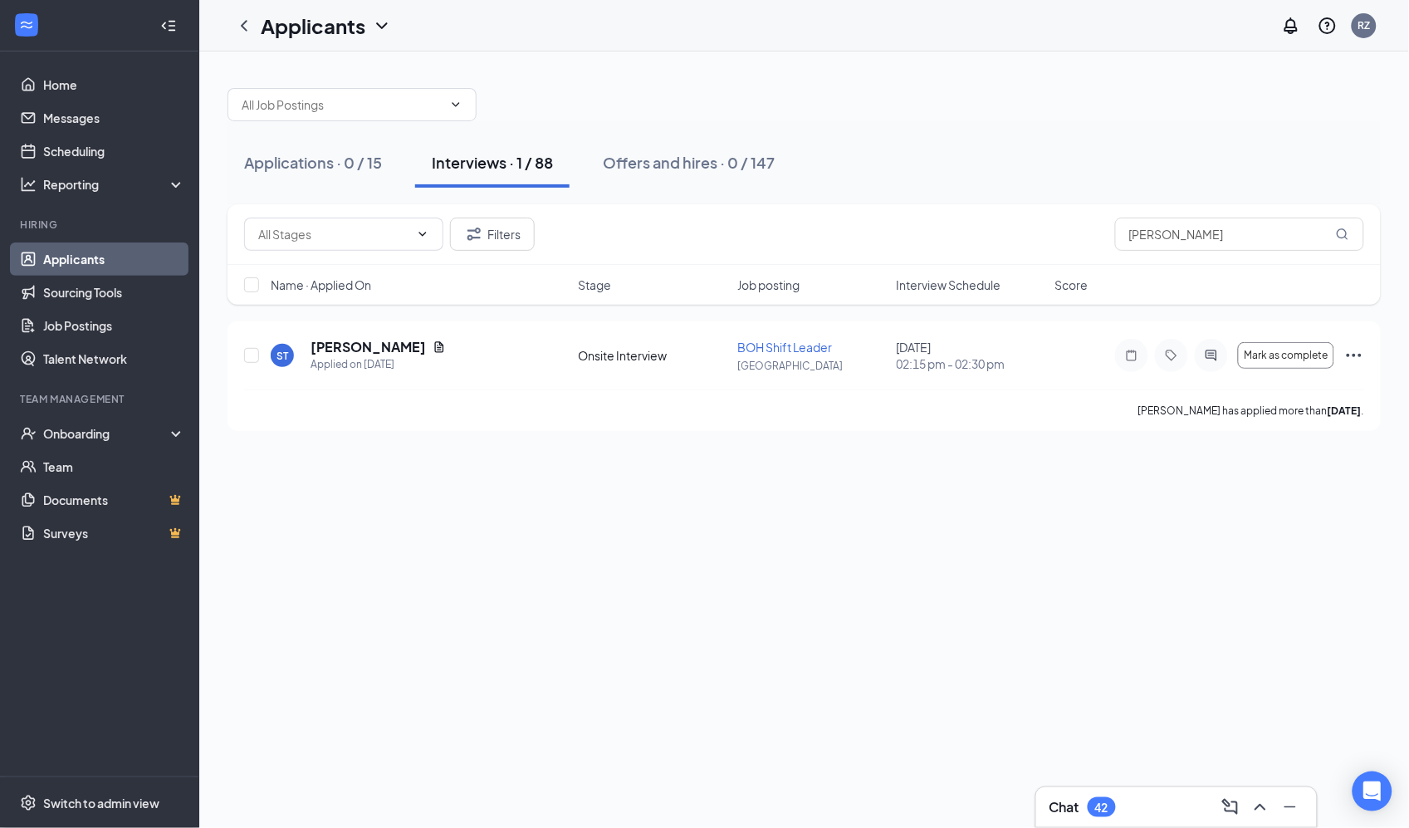
click at [887, 93] on div at bounding box center [804, 96] width 1153 height 50
click at [364, 463] on div "Applications · 0 / 15 Interviews · 1 / 88 Offers and hires · 0 / 147 Filters [P…" at bounding box center [804, 439] width 1210 height 776
click at [994, 97] on div at bounding box center [804, 96] width 1153 height 50
click at [1053, 83] on div at bounding box center [804, 96] width 1153 height 50
click at [1043, 127] on div "Applications · 0 / 15 Interviews · 1 / 88 Offers and hires · 0 / 147" at bounding box center [804, 162] width 1153 height 83
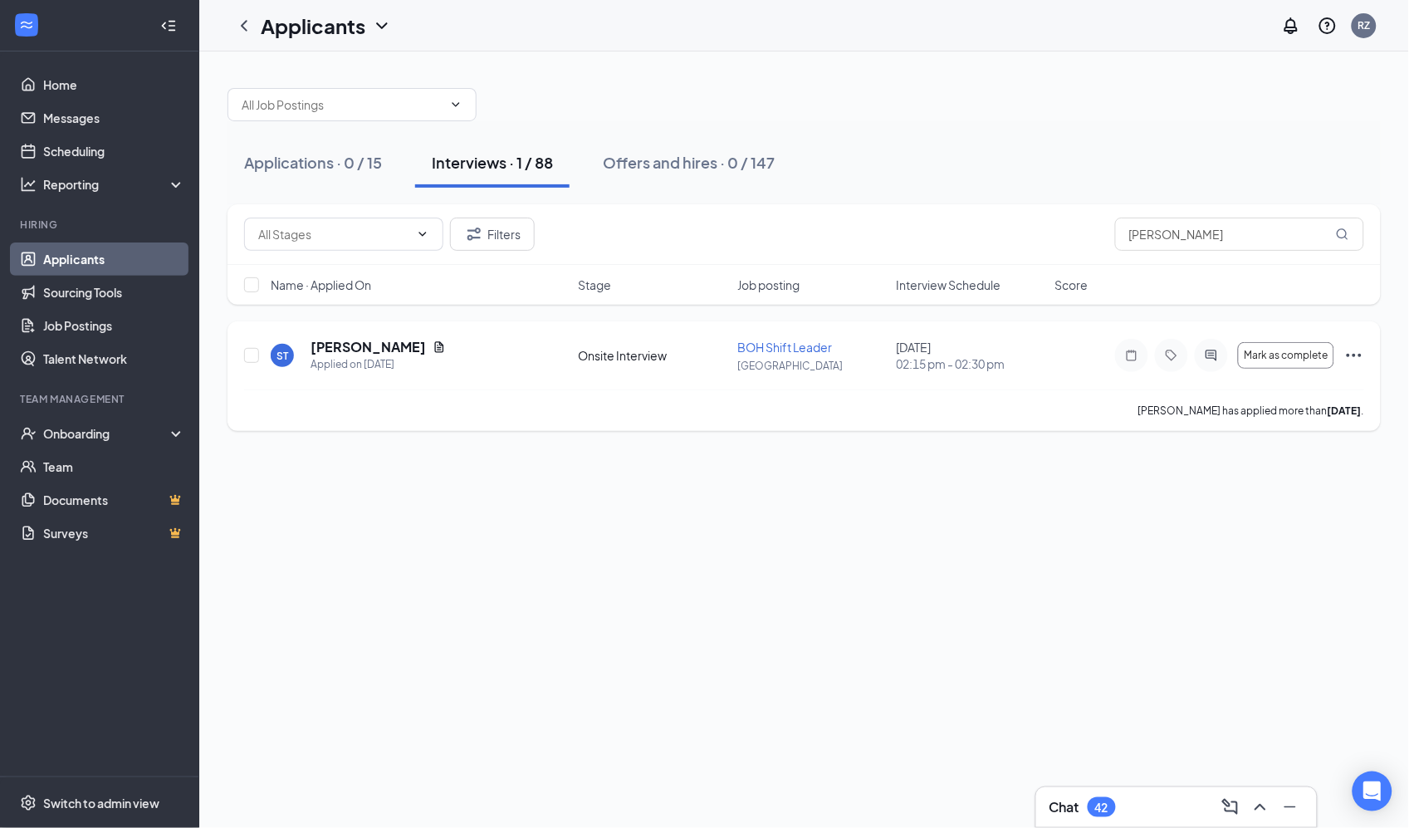
click at [367, 422] on div "[PERSON_NAME] has applied more than [DATE] ." at bounding box center [804, 410] width 1120 height 42
click at [1162, 119] on div at bounding box center [804, 96] width 1153 height 50
